Goal: Navigation & Orientation: Find specific page/section

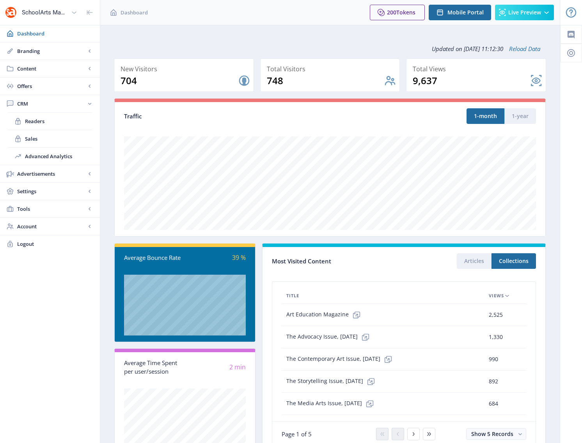
scroll to position [33, 0]
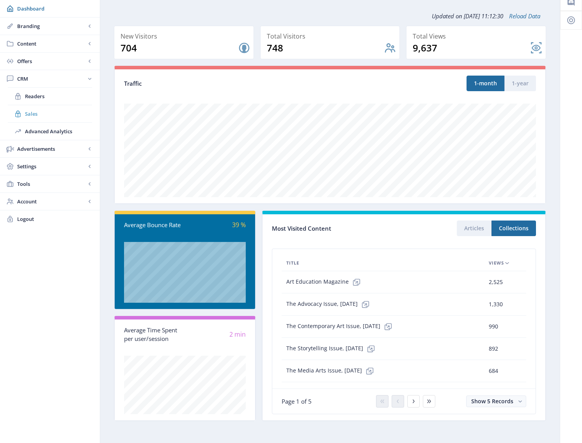
click at [31, 112] on span "Sales" at bounding box center [58, 114] width 67 height 8
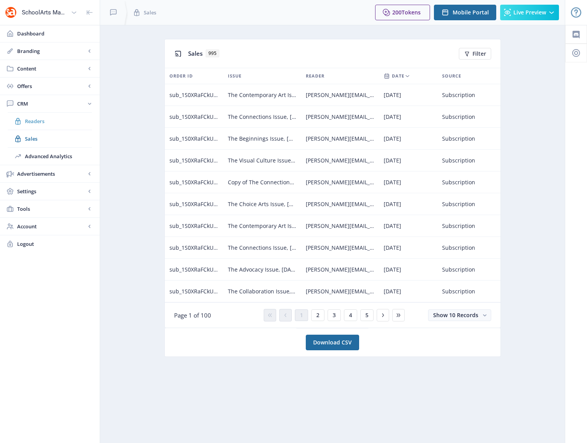
click at [34, 121] on span "Readers" at bounding box center [58, 121] width 67 height 8
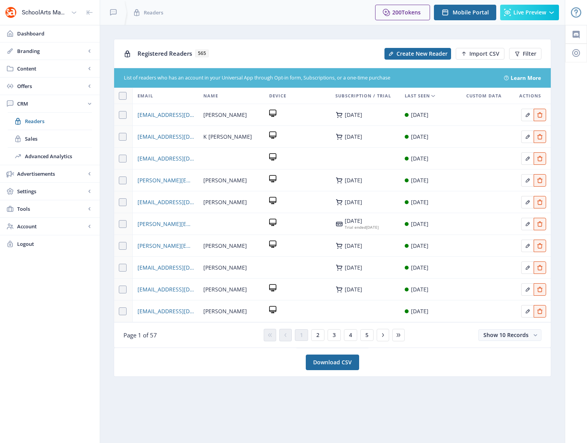
click at [205, 54] on span "565" at bounding box center [202, 54] width 14 height 8
click at [31, 32] on span "Dashboard" at bounding box center [55, 34] width 76 height 8
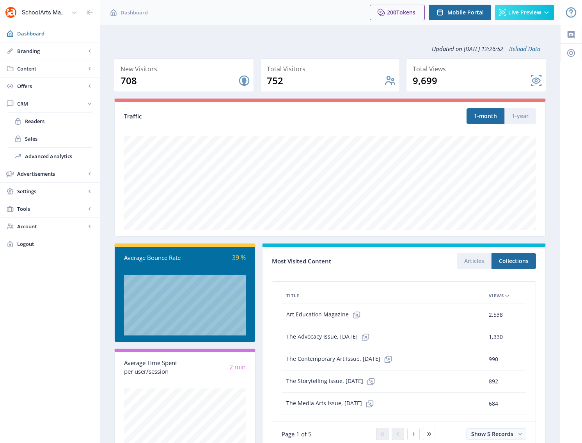
click at [249, 37] on nb-layout-column "Updated on [DATE] 12:26:52 Reload Data New Visitors 708 Total Visitors 752 Tota…" at bounding box center [330, 250] width 460 height 451
